Goal: Navigation & Orientation: Find specific page/section

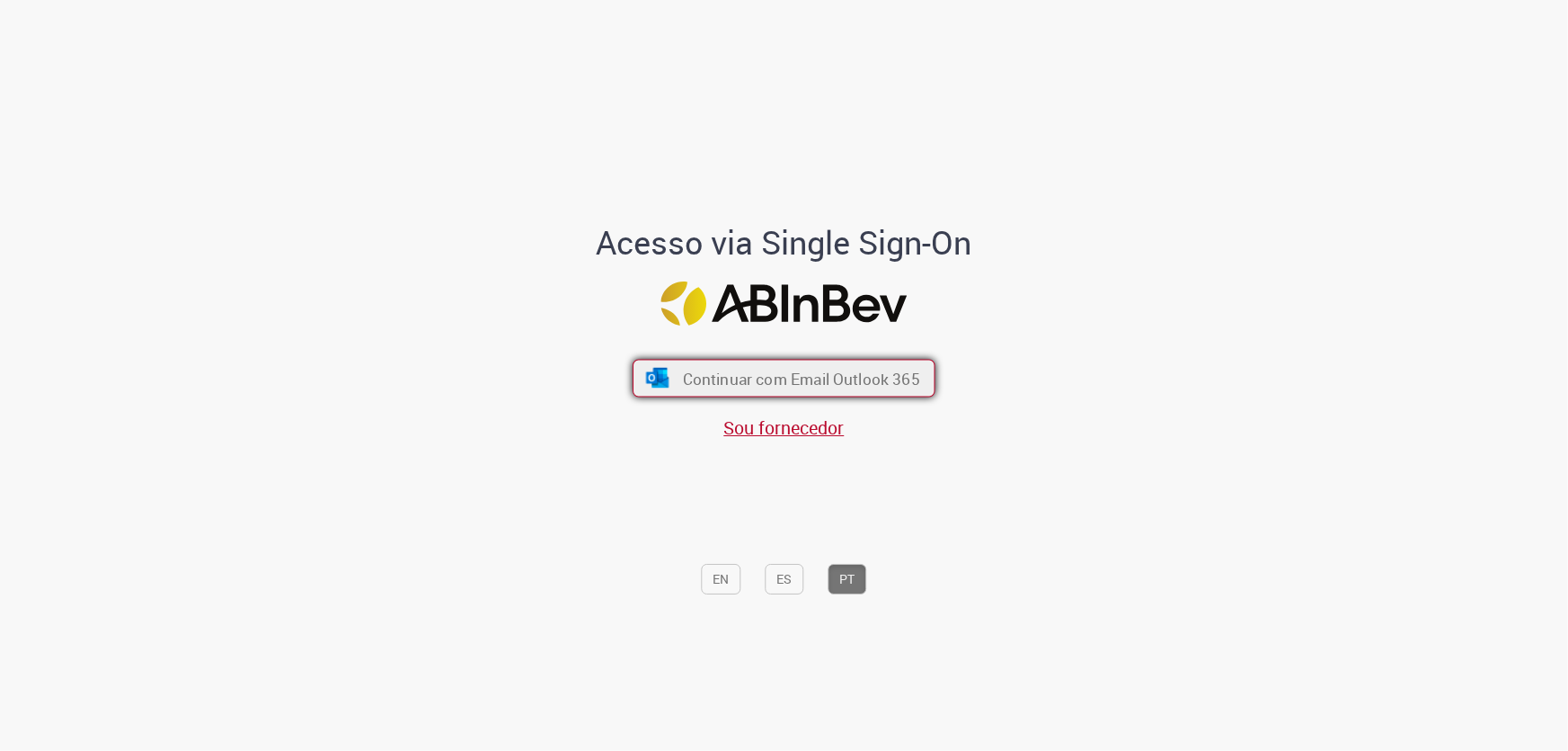
click at [781, 372] on span "Continuar com Email Outlook 365" at bounding box center [801, 378] width 237 height 21
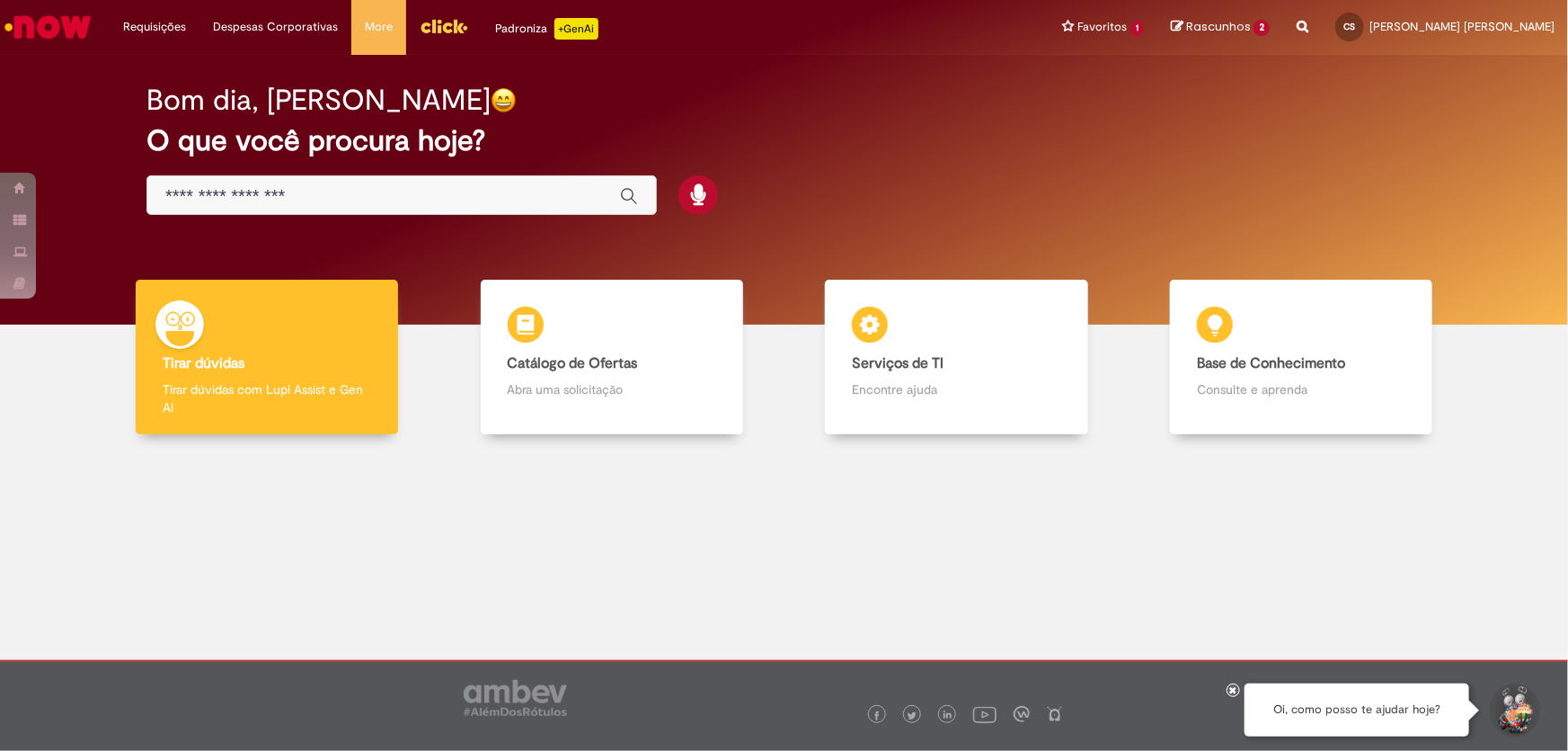
click at [447, 35] on img "Menu Cabeçalho" at bounding box center [444, 25] width 49 height 27
click at [64, 30] on img "Ir para a Homepage" at bounding box center [48, 27] width 92 height 35
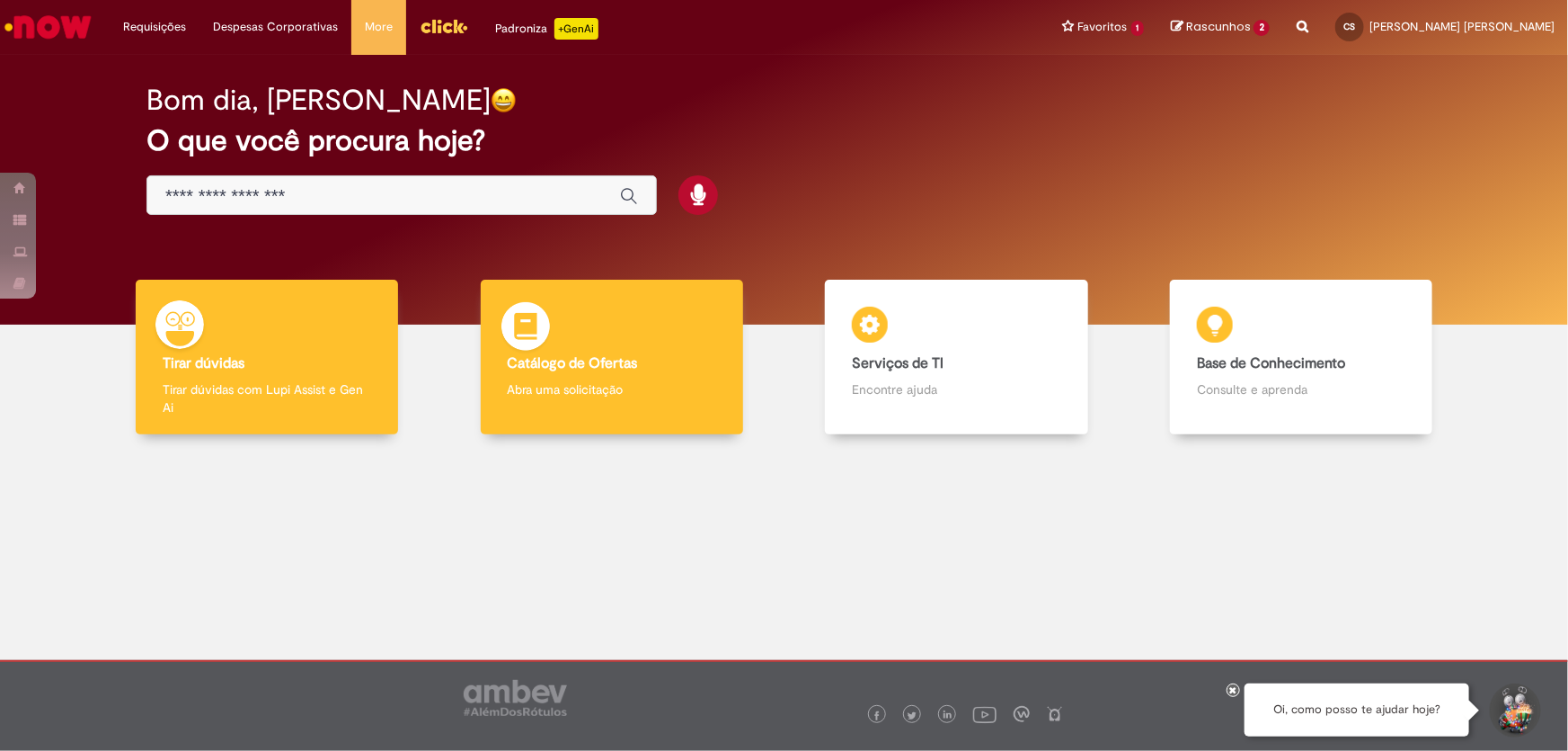
click at [551, 362] on b "Catálogo de Ofertas" at bounding box center [573, 362] width 131 height 18
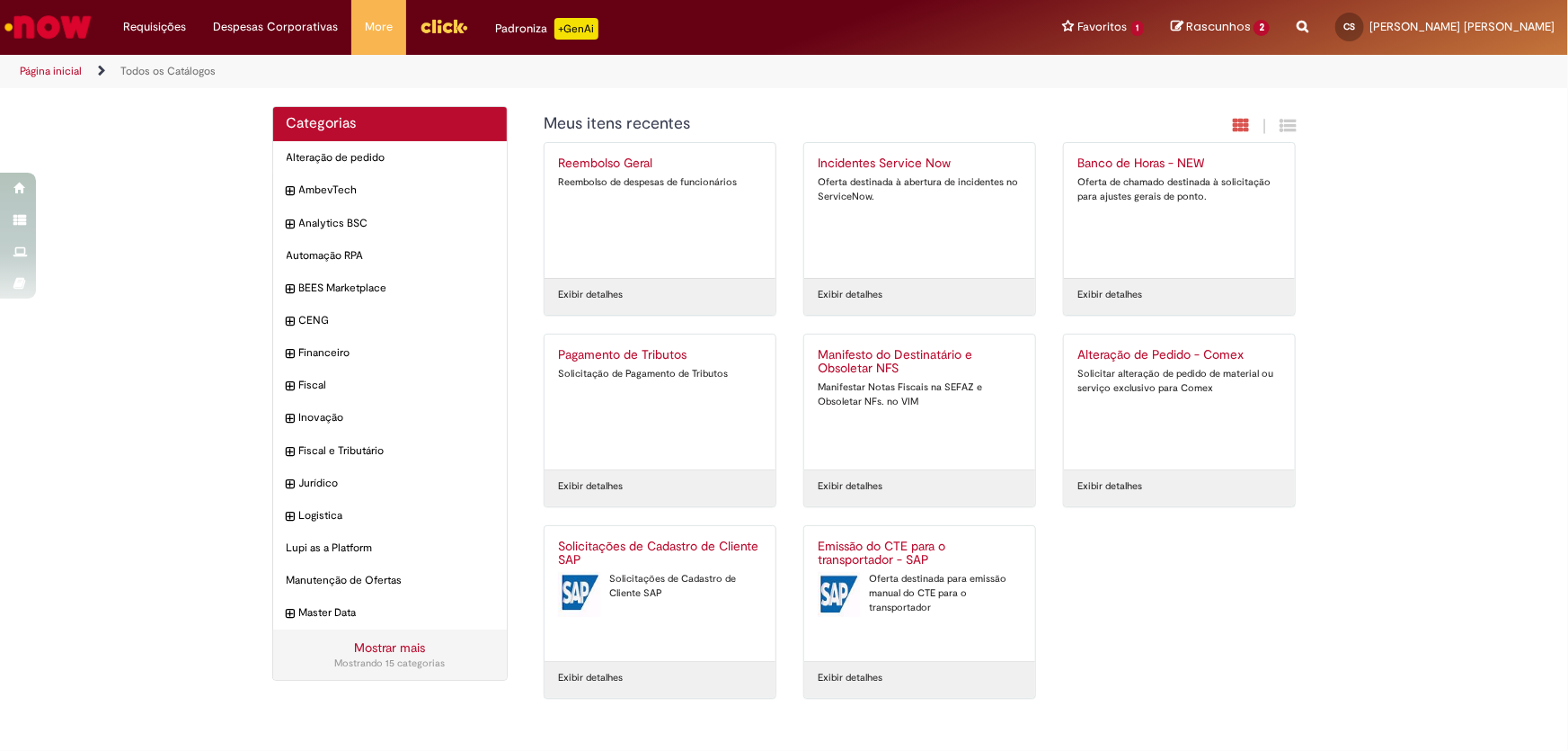
click at [72, 33] on img "Ir para a Homepage" at bounding box center [48, 27] width 92 height 35
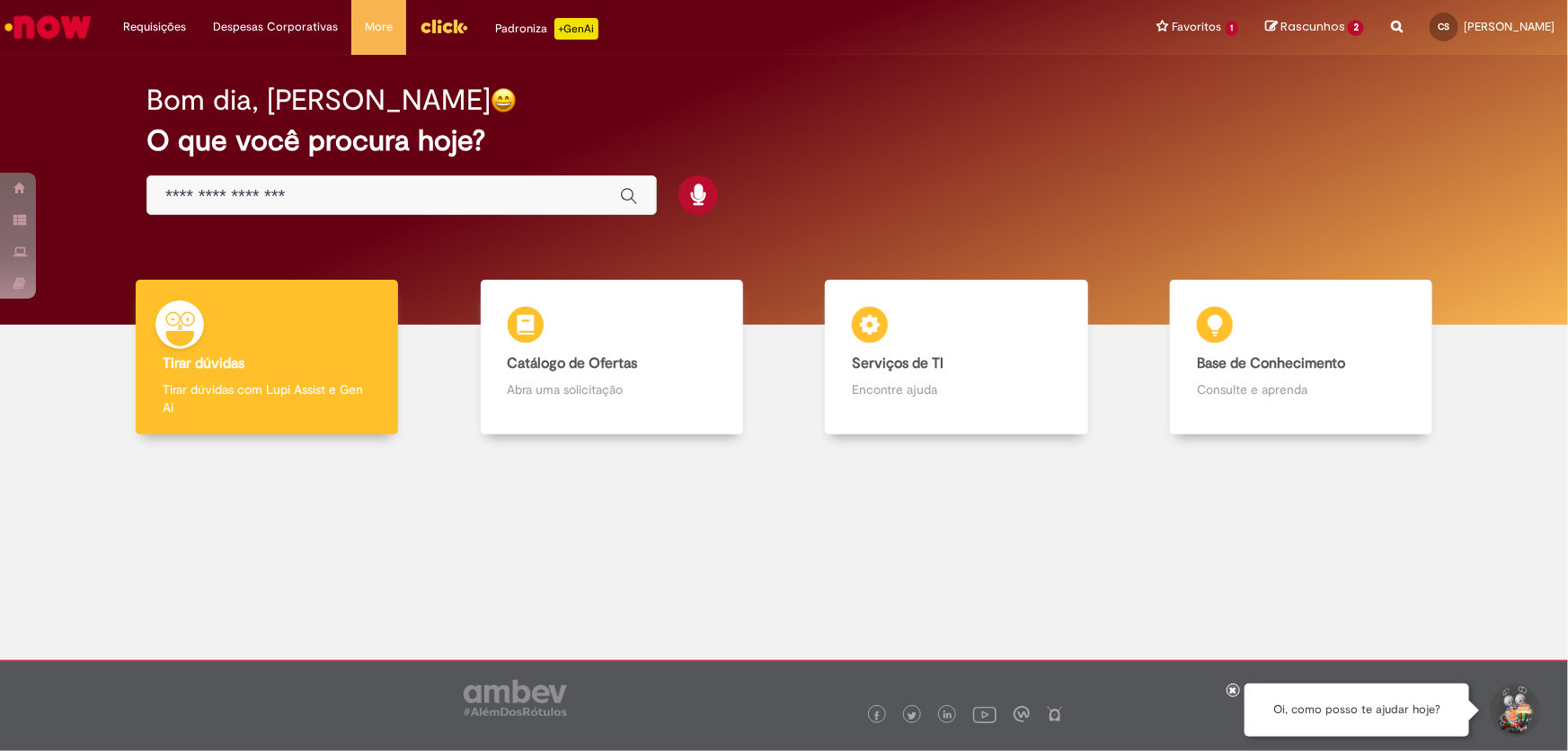
click at [360, 196] on input "Basta digitar aqui" at bounding box center [384, 196] width 437 height 21
